Goal: Check status: Check status

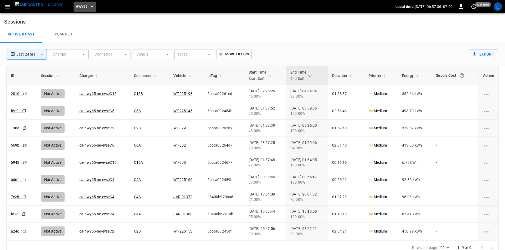
click at [76, 6] on span "HWY65" at bounding box center [82, 7] width 12 height 6
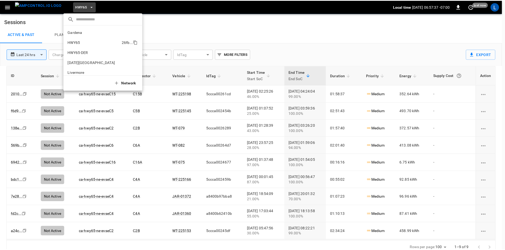
scroll to position [8, 0]
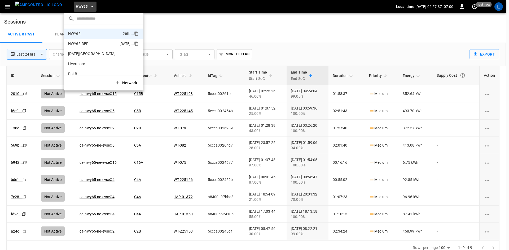
click at [86, 44] on p "HWY65-DER" at bounding box center [78, 43] width 20 height 5
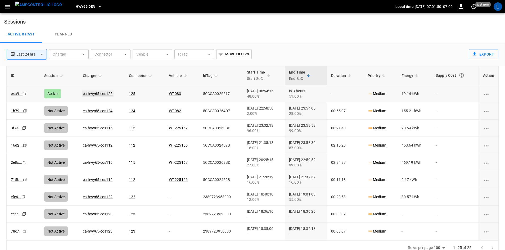
click at [99, 94] on link "ca-hwy65-ccs125" at bounding box center [98, 94] width 32 height 6
click at [100, 95] on link "ca-hwy65-ccs125" at bounding box center [98, 94] width 30 height 4
